Goal: Transaction & Acquisition: Purchase product/service

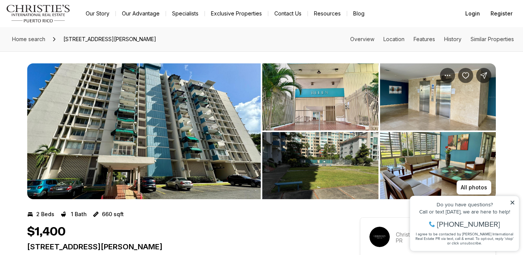
click at [330, 108] on img "View image gallery" at bounding box center [320, 96] width 116 height 67
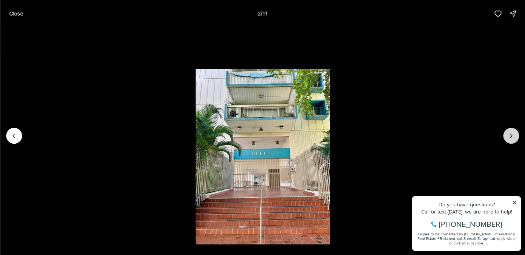
click at [510, 135] on icon "Next slide" at bounding box center [511, 136] width 8 height 8
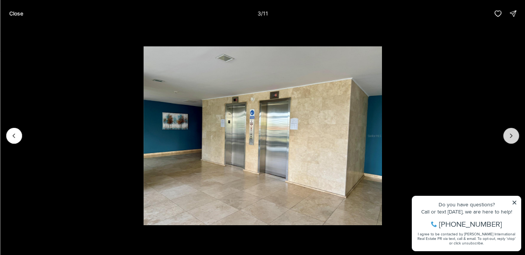
click at [510, 134] on icon "Next slide" at bounding box center [511, 136] width 2 height 4
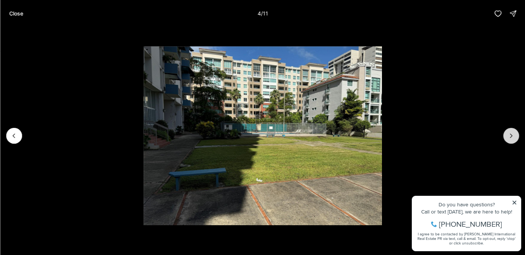
click at [510, 134] on icon "Next slide" at bounding box center [511, 136] width 2 height 4
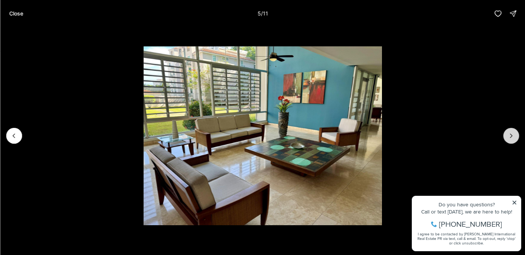
click at [510, 134] on icon "Next slide" at bounding box center [511, 136] width 2 height 4
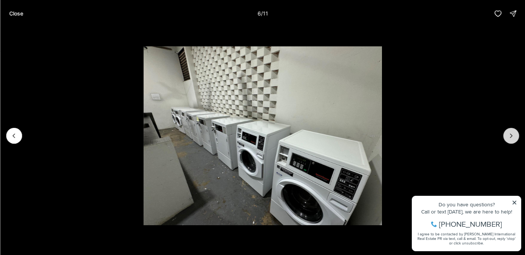
click at [510, 134] on icon "Next slide" at bounding box center [511, 136] width 2 height 4
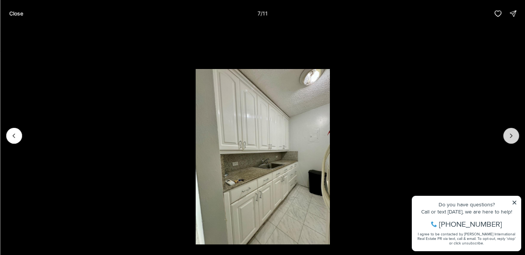
click at [510, 134] on icon "Next slide" at bounding box center [511, 136] width 8 height 8
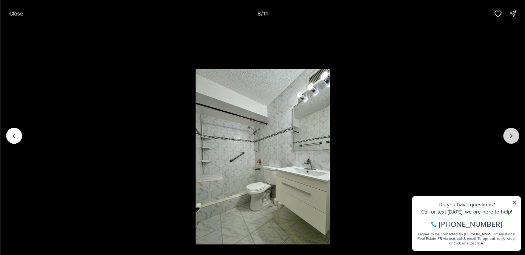
click at [510, 134] on icon "Next slide" at bounding box center [511, 136] width 8 height 8
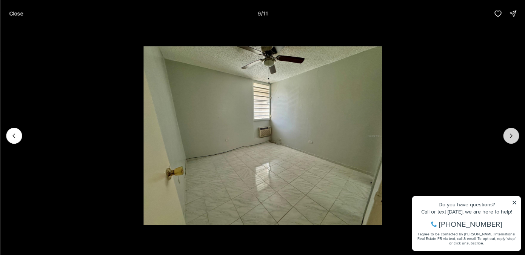
click at [510, 134] on icon "Next slide" at bounding box center [511, 136] width 8 height 8
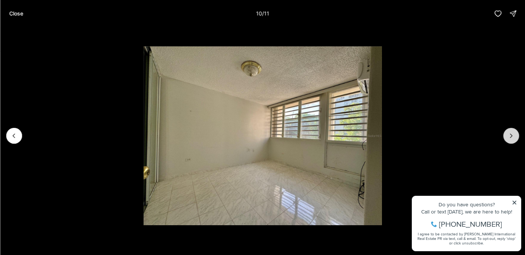
click at [510, 134] on icon "Next slide" at bounding box center [511, 136] width 8 height 8
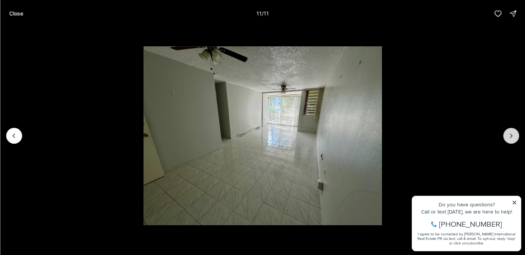
click at [510, 134] on div at bounding box center [511, 136] width 16 height 16
click at [508, 132] on div at bounding box center [511, 136] width 16 height 16
click at [12, 137] on icon "Previous slide" at bounding box center [14, 136] width 8 height 8
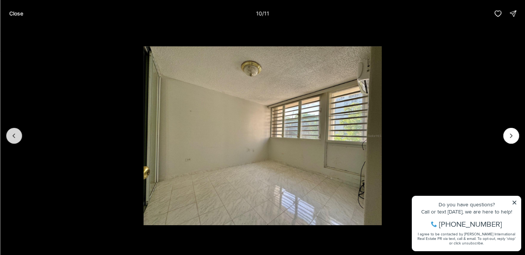
click at [12, 137] on icon "Previous slide" at bounding box center [14, 136] width 8 height 8
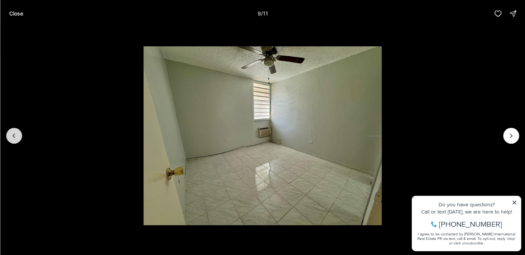
click at [12, 137] on icon "Previous slide" at bounding box center [14, 136] width 8 height 8
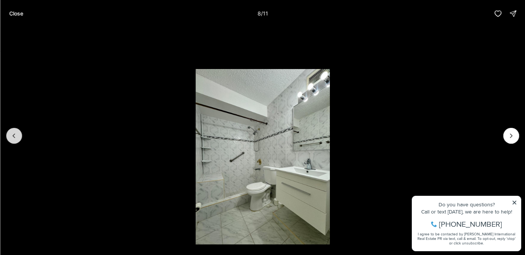
click at [12, 137] on icon "Previous slide" at bounding box center [14, 136] width 8 height 8
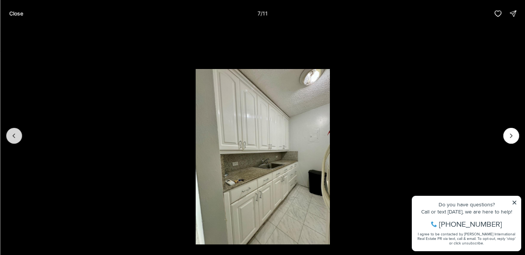
click at [12, 137] on icon "Previous slide" at bounding box center [14, 136] width 8 height 8
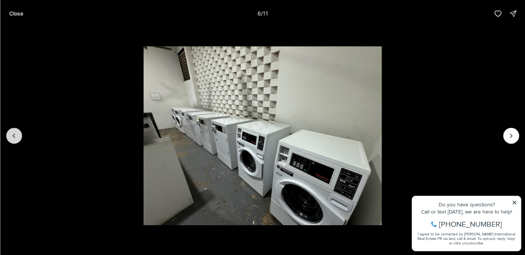
click at [12, 137] on icon "Previous slide" at bounding box center [14, 136] width 8 height 8
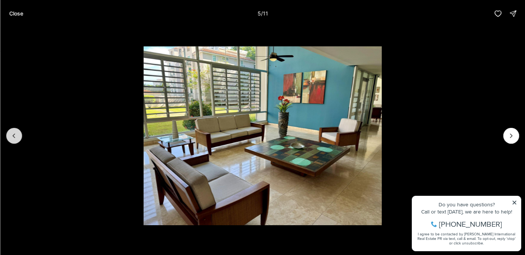
click at [12, 137] on icon "Previous slide" at bounding box center [14, 136] width 8 height 8
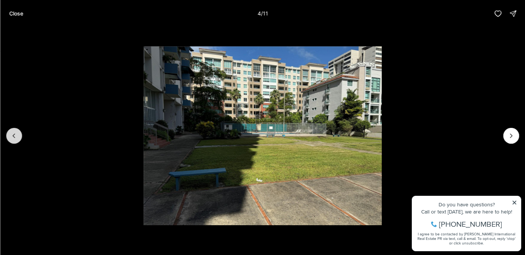
click at [12, 137] on icon "Previous slide" at bounding box center [14, 136] width 8 height 8
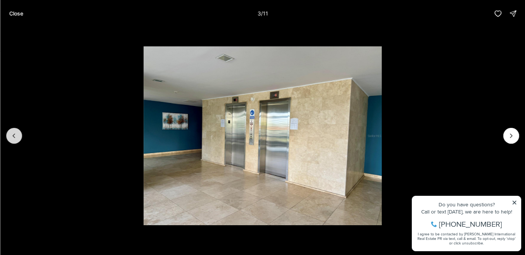
click at [12, 137] on icon "Previous slide" at bounding box center [14, 136] width 8 height 8
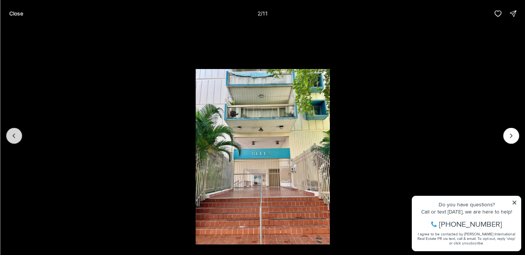
click at [12, 137] on icon "Previous slide" at bounding box center [14, 136] width 8 height 8
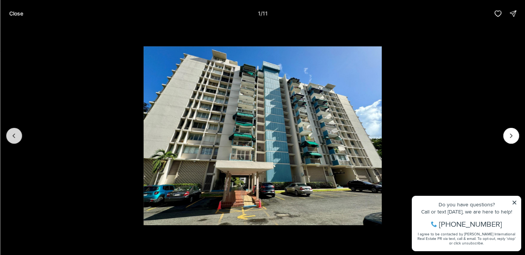
click at [12, 137] on div at bounding box center [14, 136] width 16 height 16
click at [16, 12] on p "Close" at bounding box center [16, 14] width 14 height 6
